Goal: Communication & Community: Answer question/provide support

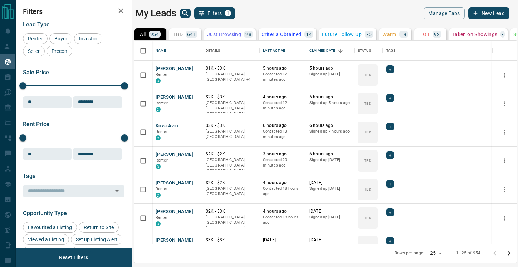
scroll to position [0, 0]
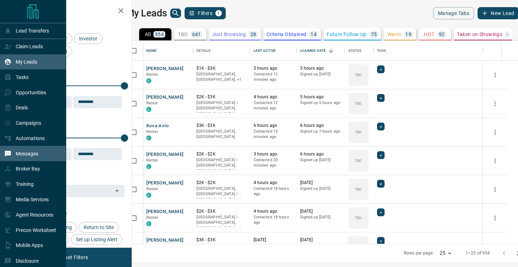
click at [30, 157] on p "Messages" at bounding box center [27, 154] width 23 height 6
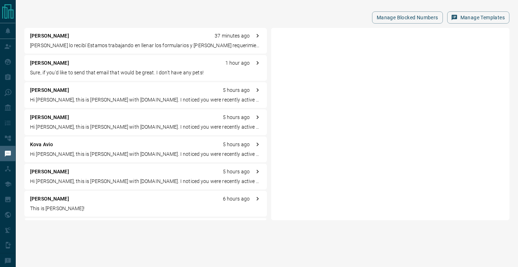
click at [138, 69] on p "Sure, if you'd like to send that email that would be great. I don't have any pe…" at bounding box center [145, 73] width 231 height 8
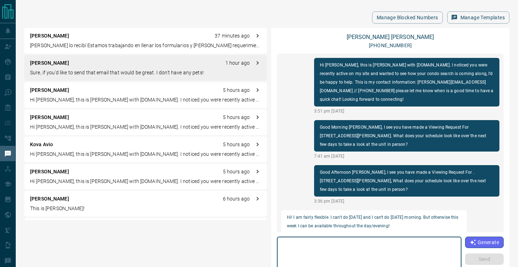
scroll to position [150, 0]
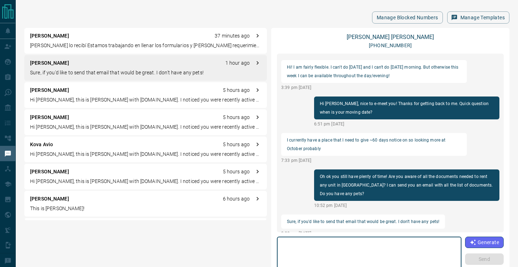
click at [317, 248] on textarea at bounding box center [369, 255] width 175 height 30
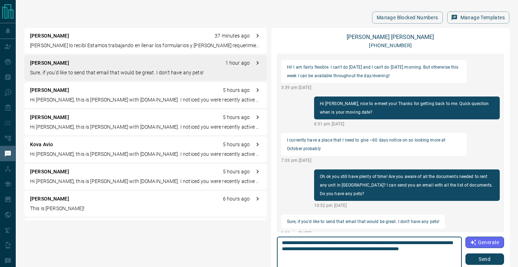
type textarea "**********"
click at [475, 263] on button "Send" at bounding box center [485, 259] width 39 height 11
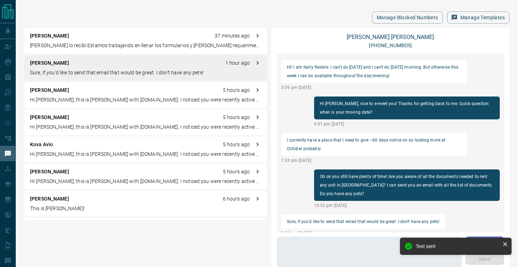
scroll to position [187, 0]
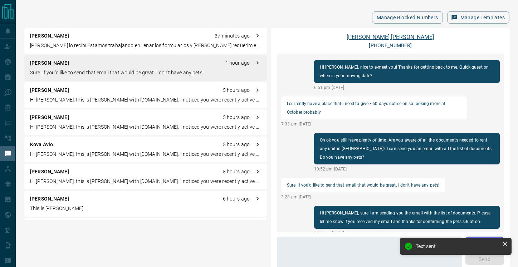
click at [386, 37] on link "[PERSON_NAME]" at bounding box center [390, 37] width 87 height 7
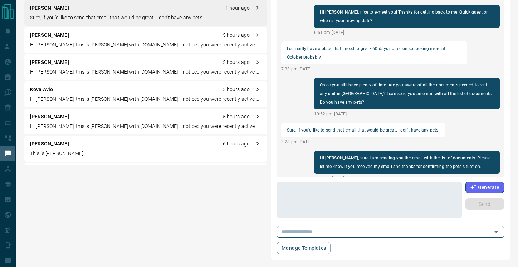
scroll to position [0, 0]
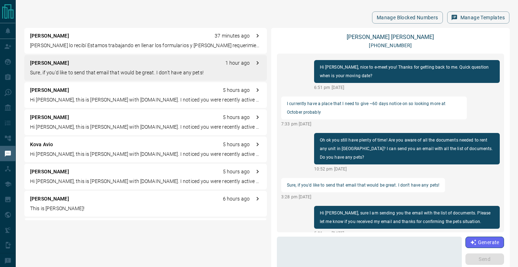
click at [122, 43] on p "[PERSON_NAME] lo recibí Estamos trabajando en llenar los formularios y [PERSON_…" at bounding box center [145, 46] width 231 height 8
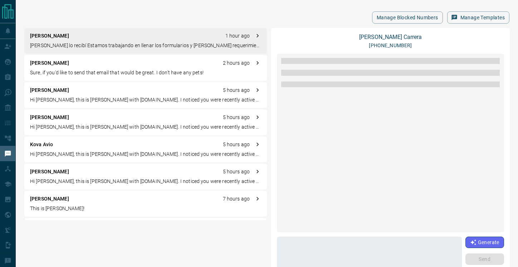
scroll to position [756, 0]
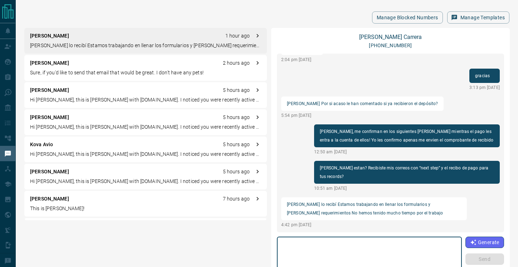
click at [393, 245] on textarea at bounding box center [369, 255] width 175 height 30
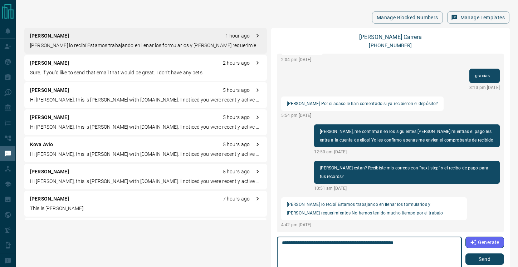
type textarea "**********"
click at [473, 258] on button "Send" at bounding box center [485, 259] width 39 height 11
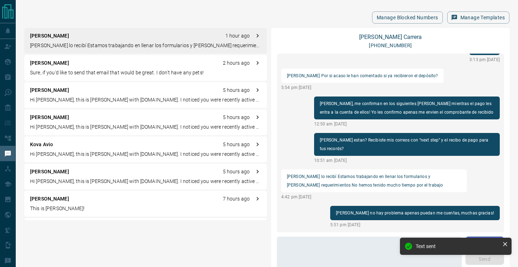
click at [120, 72] on p "Sure, if you'd like to send that email that would be great. I don't have any pe…" at bounding box center [145, 73] width 231 height 8
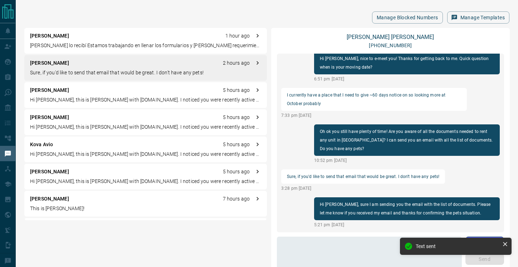
scroll to position [187, 0]
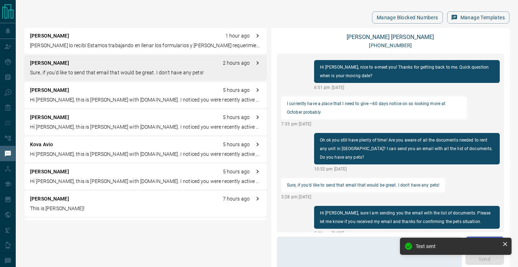
click at [113, 93] on div "[PERSON_NAME] 5 hours ago" at bounding box center [145, 91] width 231 height 8
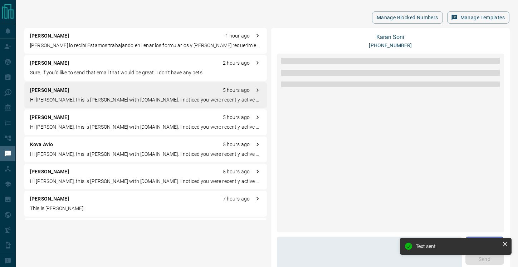
scroll to position [0, 0]
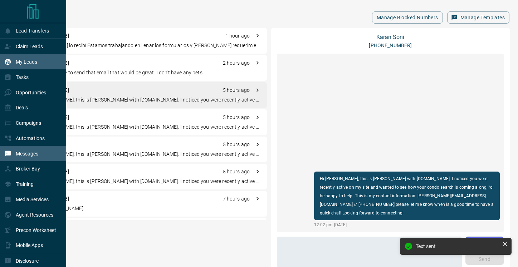
click at [26, 62] on p "My Leads" at bounding box center [26, 62] width 21 height 6
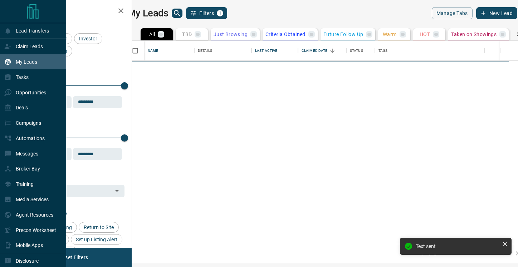
scroll to position [203, 383]
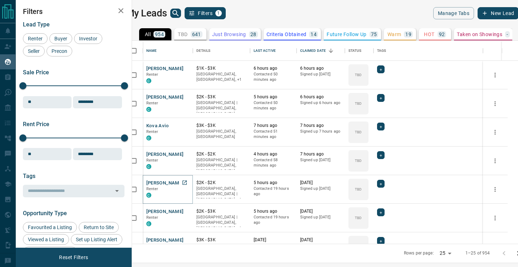
click at [188, 182] on icon "Open in New Tab" at bounding box center [185, 183] width 6 height 6
click at [188, 153] on icon "Open in New Tab" at bounding box center [185, 154] width 6 height 6
click at [187, 125] on icon "Open in New Tab" at bounding box center [185, 125] width 4 height 4
click at [187, 97] on icon "Open in New Tab" at bounding box center [185, 97] width 4 height 4
click at [188, 70] on icon "Open in New Tab" at bounding box center [185, 68] width 6 height 6
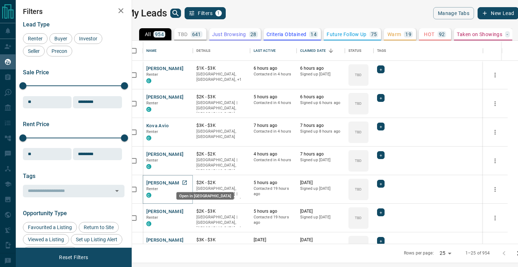
click at [187, 184] on icon "Open in New Tab" at bounding box center [185, 183] width 4 height 4
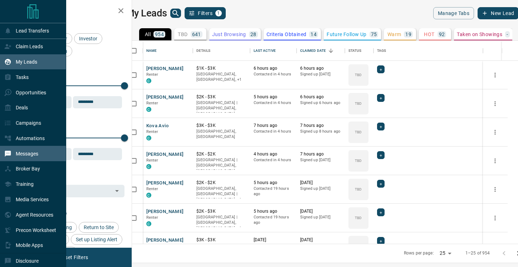
click at [29, 159] on div "Messages" at bounding box center [21, 154] width 34 height 12
